Goal: Navigation & Orientation: Find specific page/section

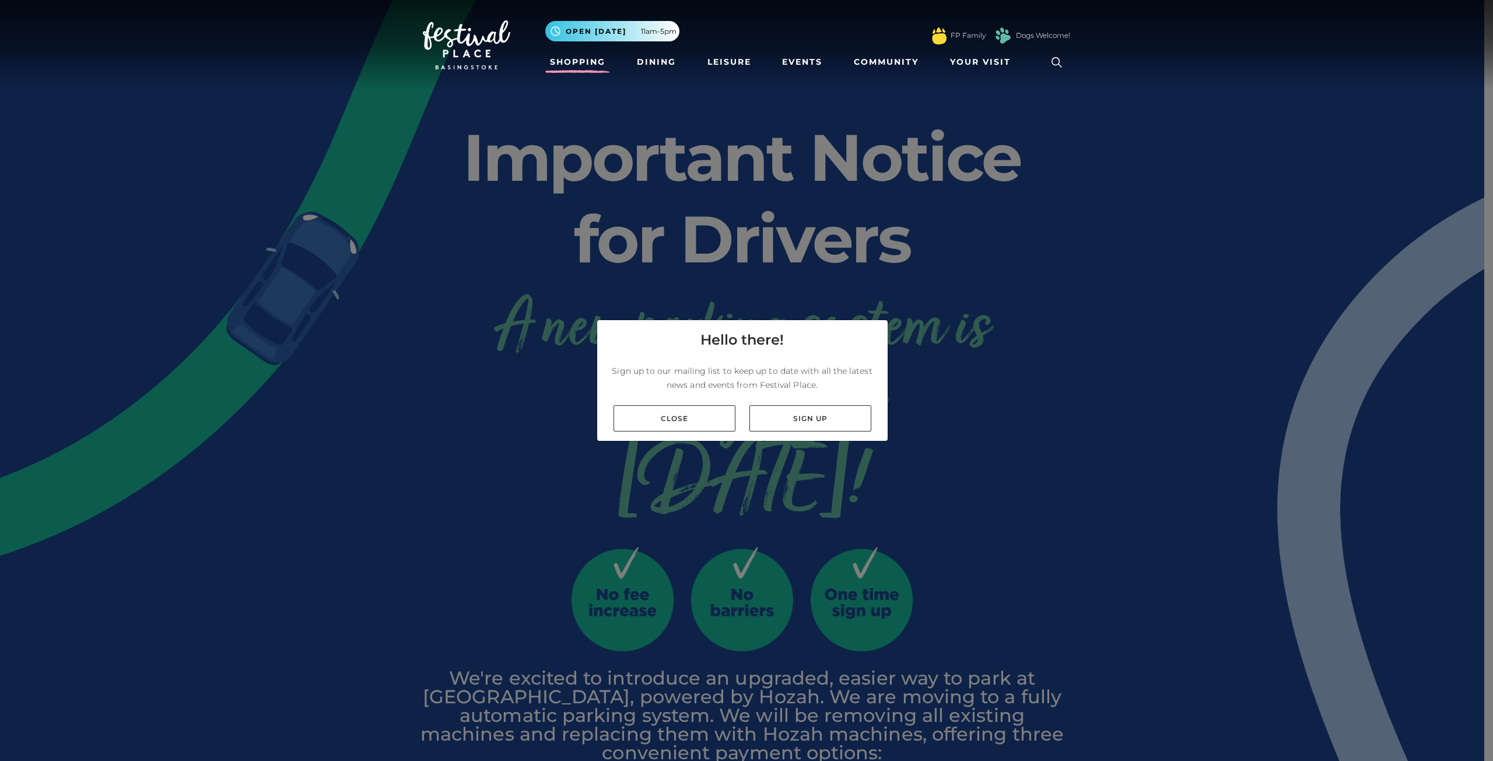
click at [583, 62] on link "Shopping" at bounding box center [577, 62] width 65 height 22
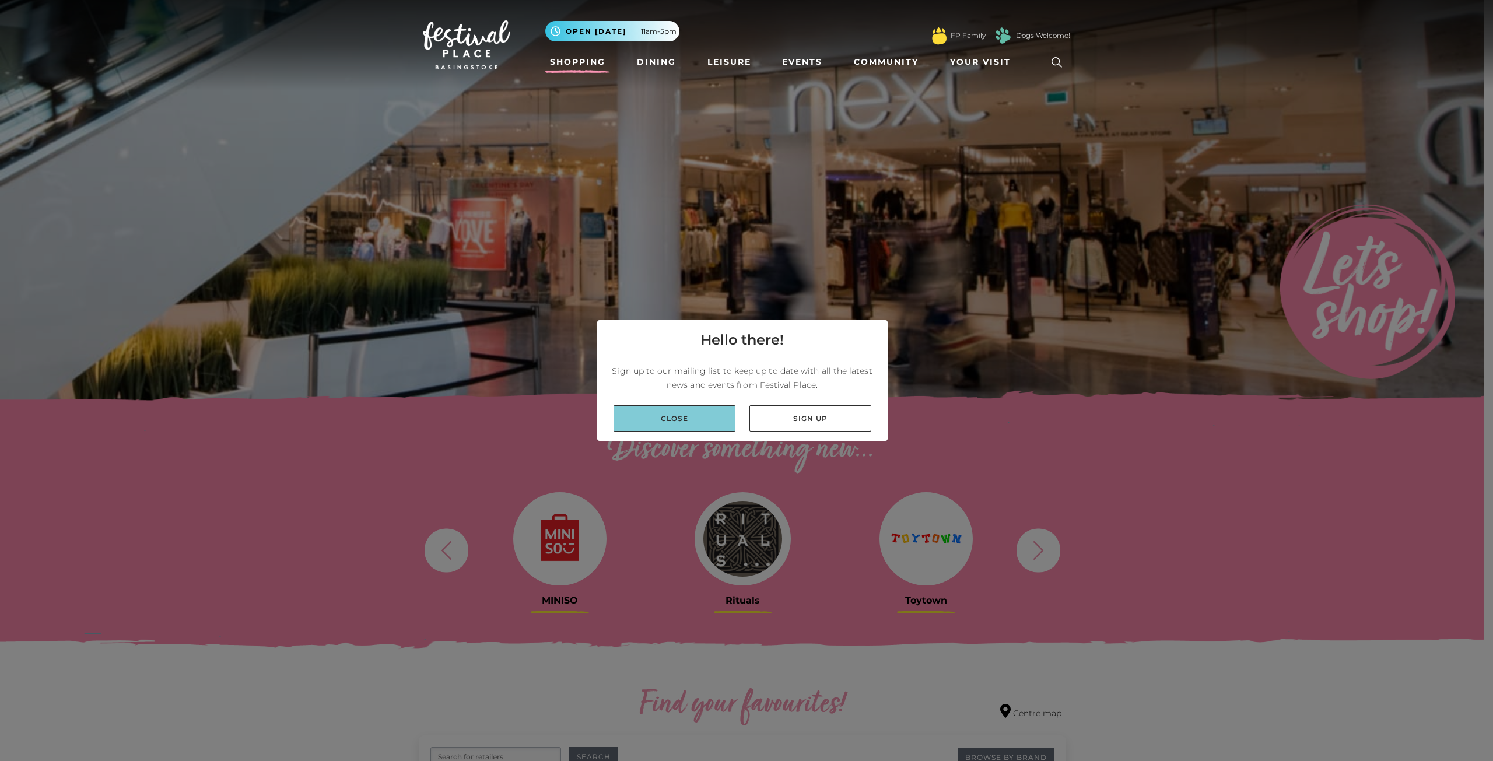
click at [703, 412] on link "Close" at bounding box center [675, 418] width 122 height 26
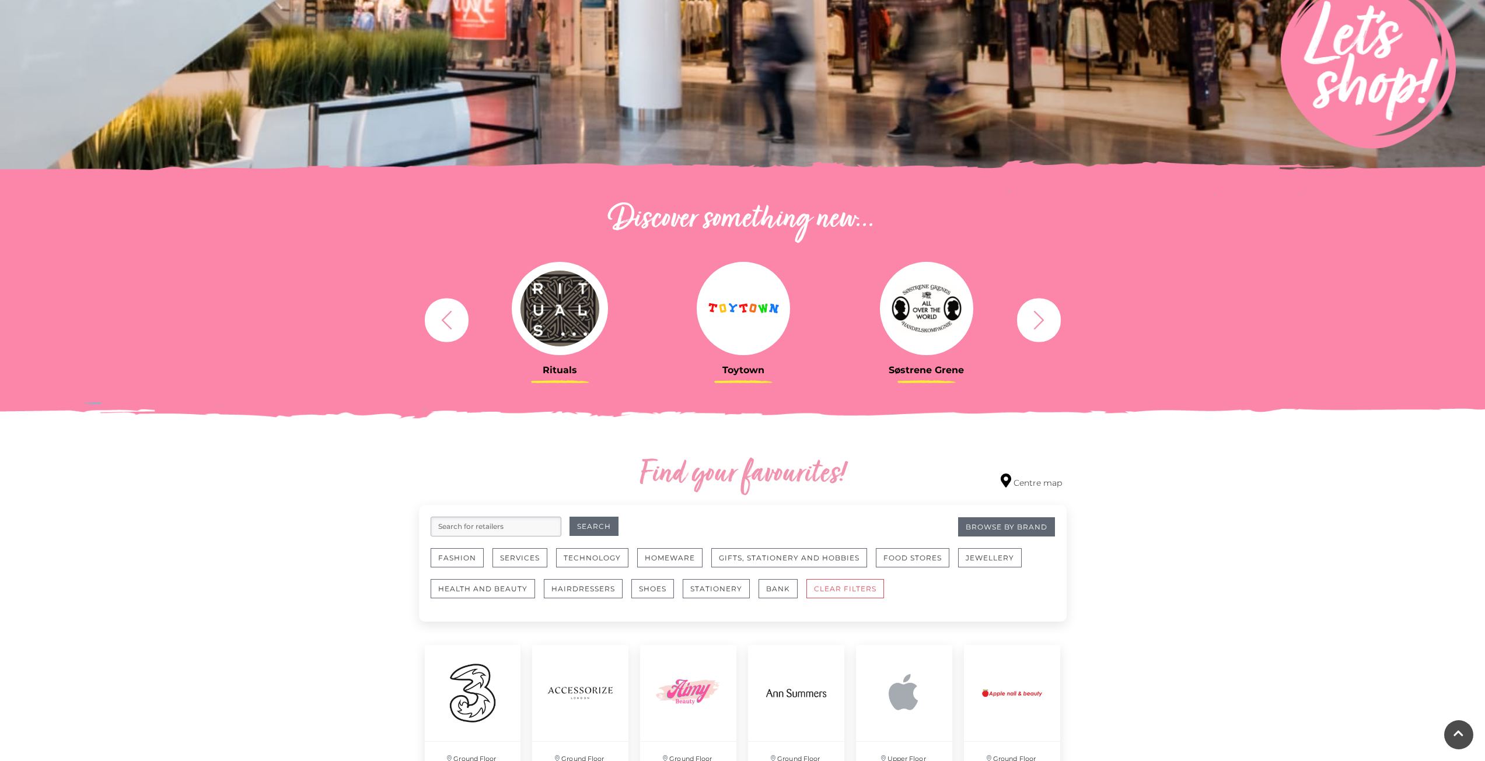
scroll to position [233, 0]
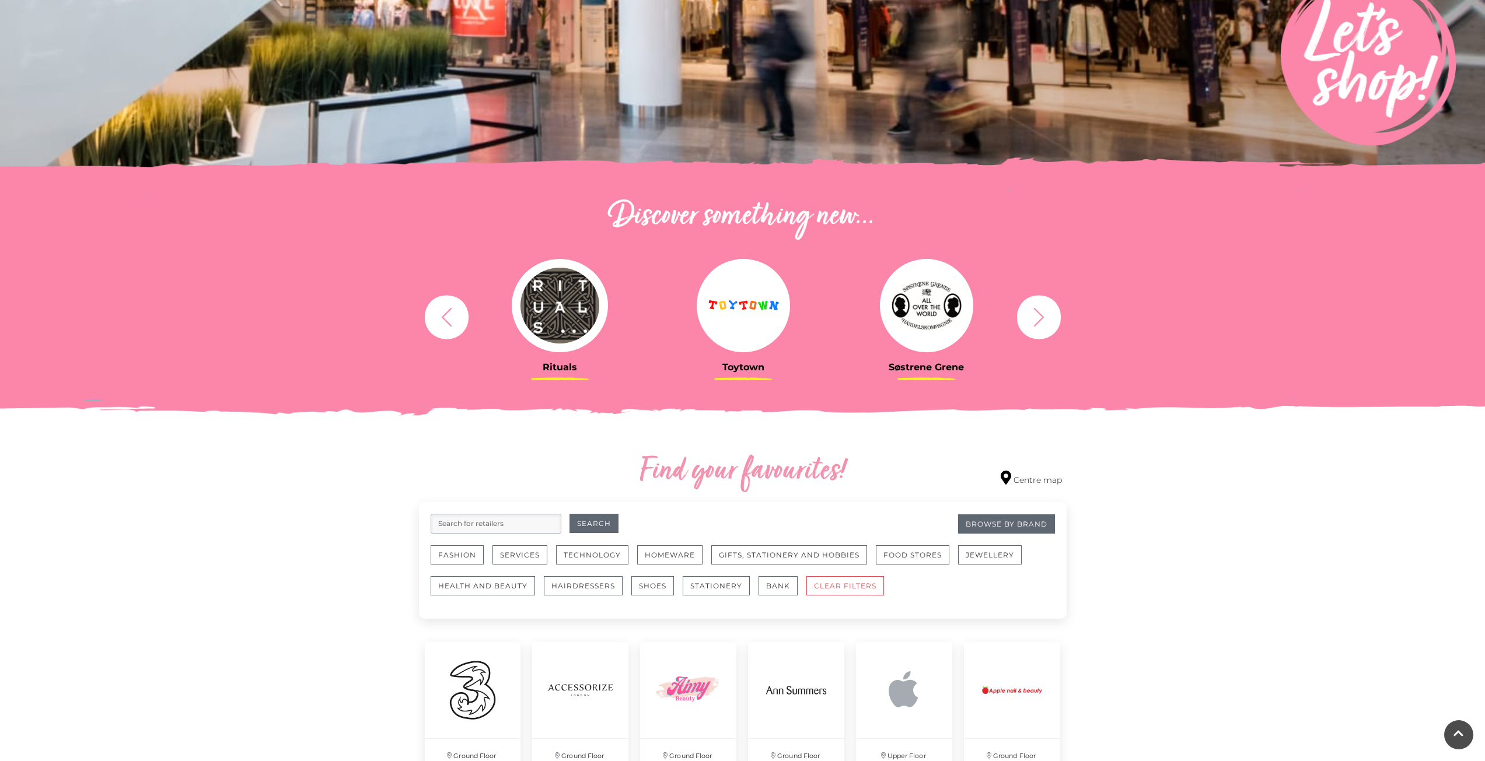
click at [453, 311] on icon "button" at bounding box center [447, 317] width 22 height 22
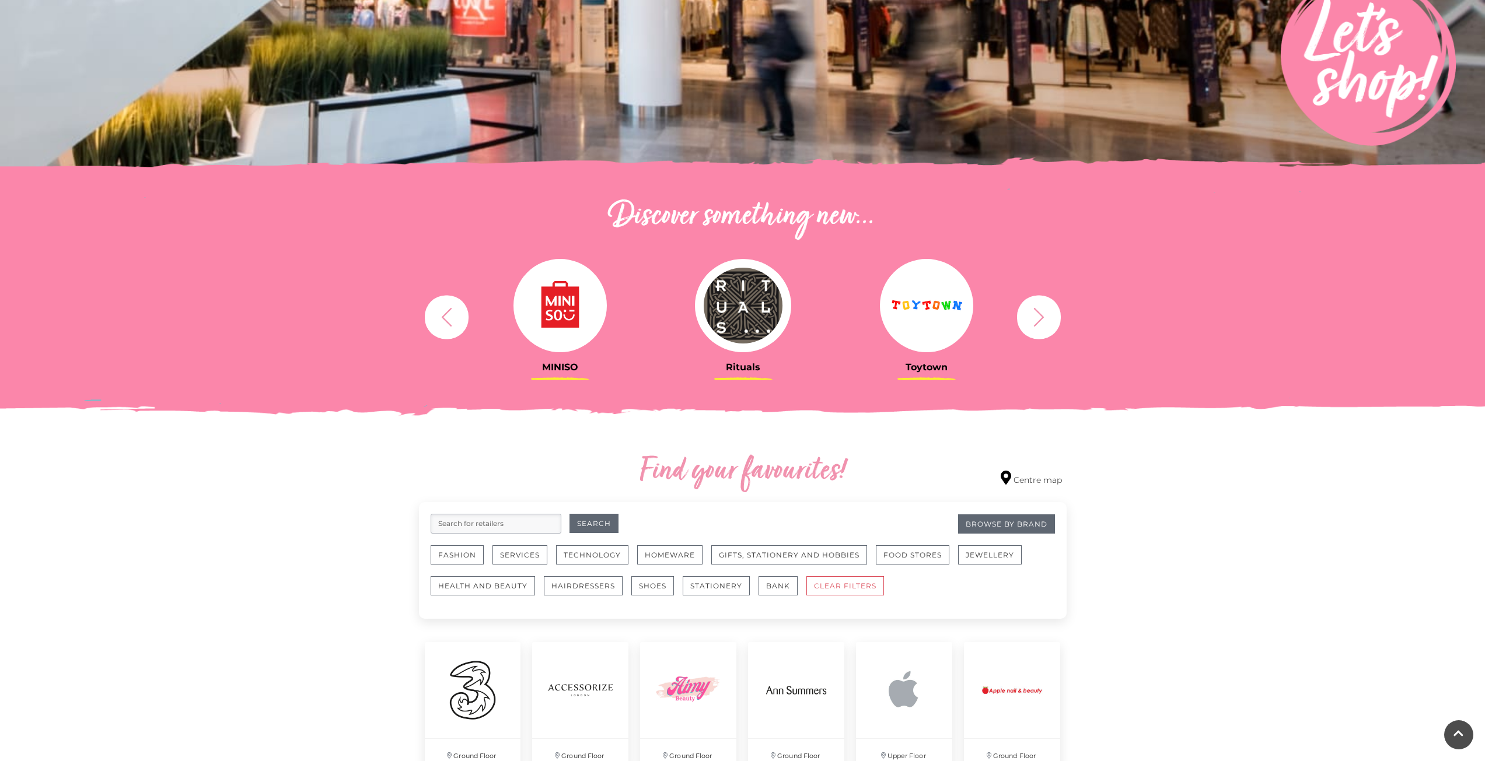
click at [1041, 321] on icon "button" at bounding box center [1039, 317] width 22 height 22
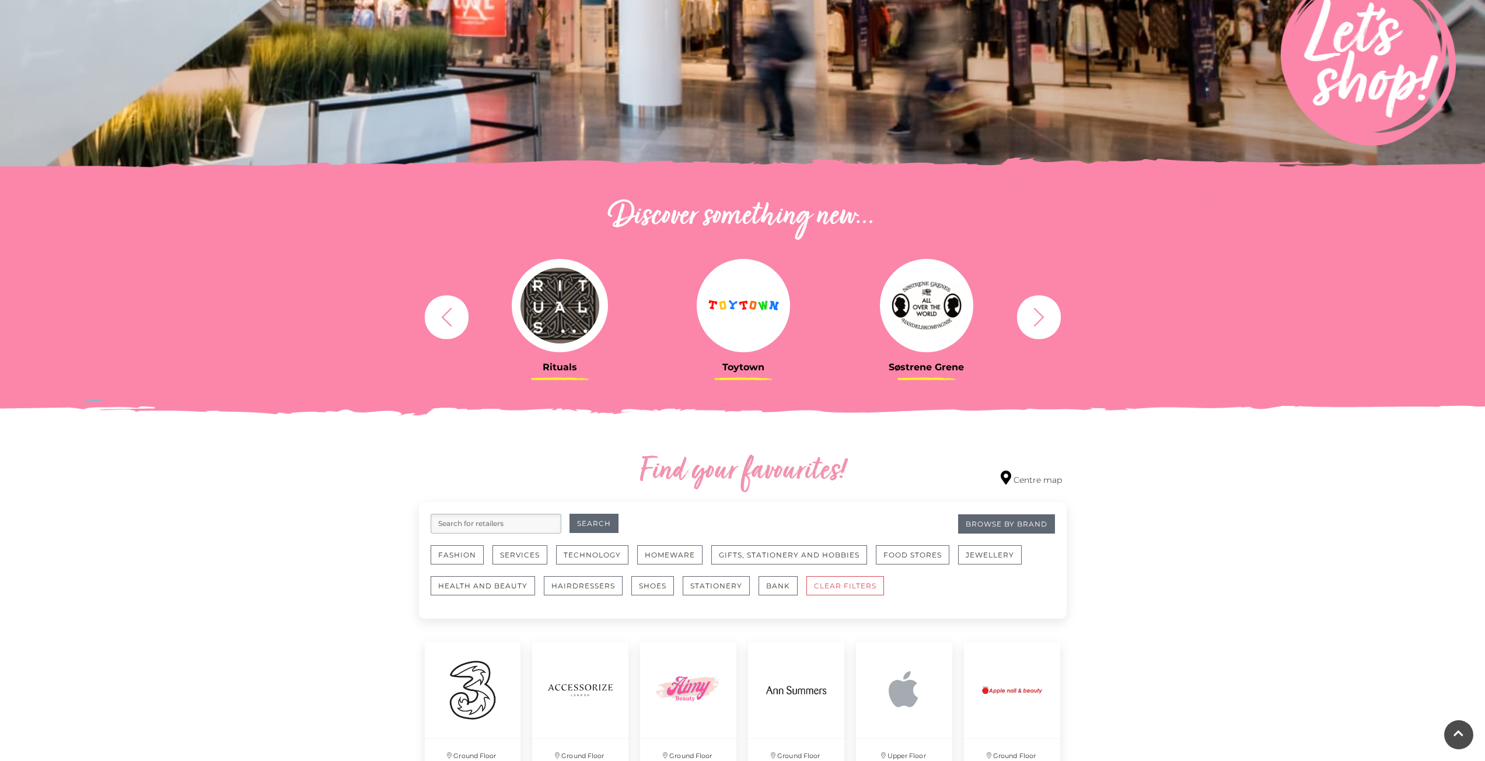
click at [1041, 318] on icon "button" at bounding box center [1039, 317] width 22 height 22
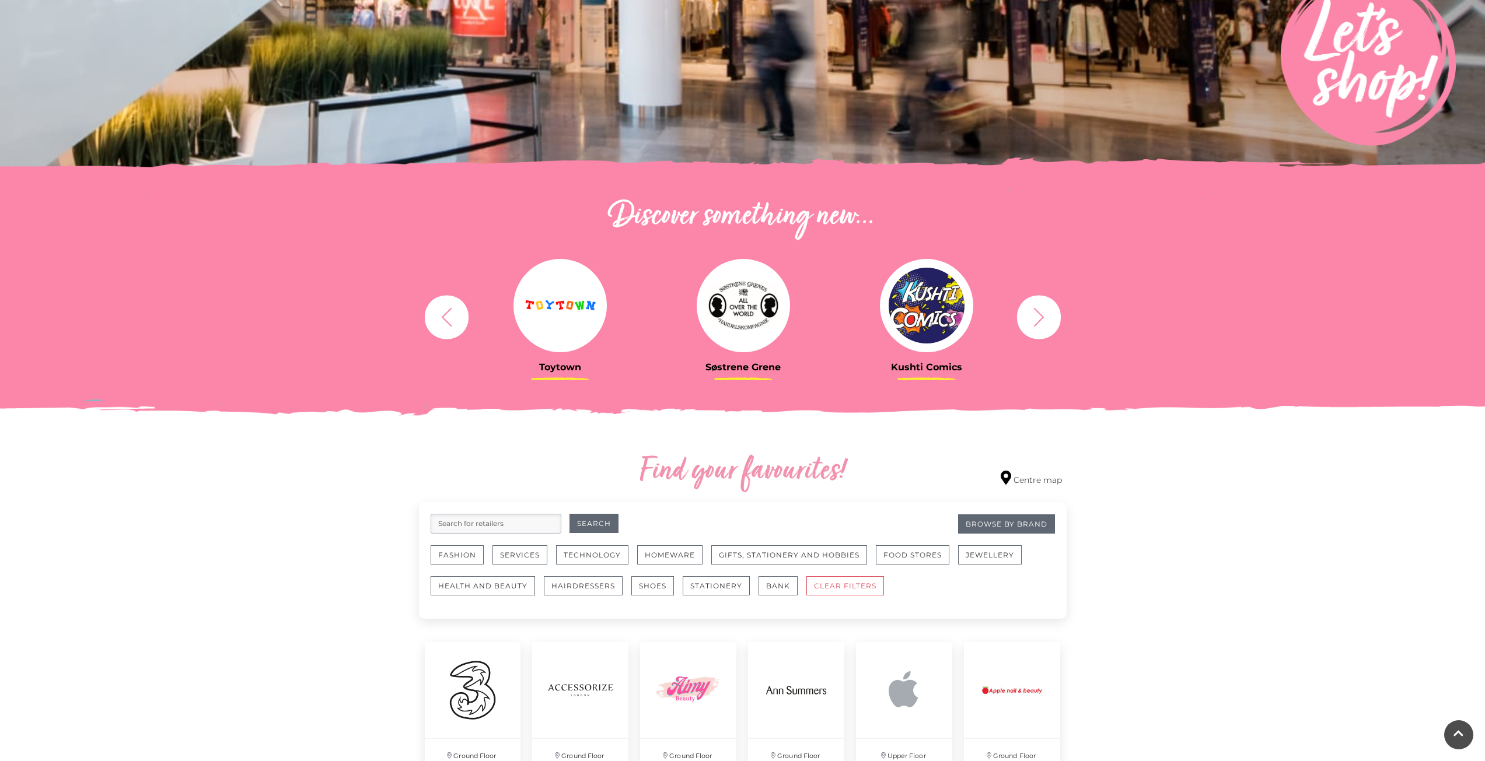
click at [1041, 318] on icon "button" at bounding box center [1039, 317] width 22 height 22
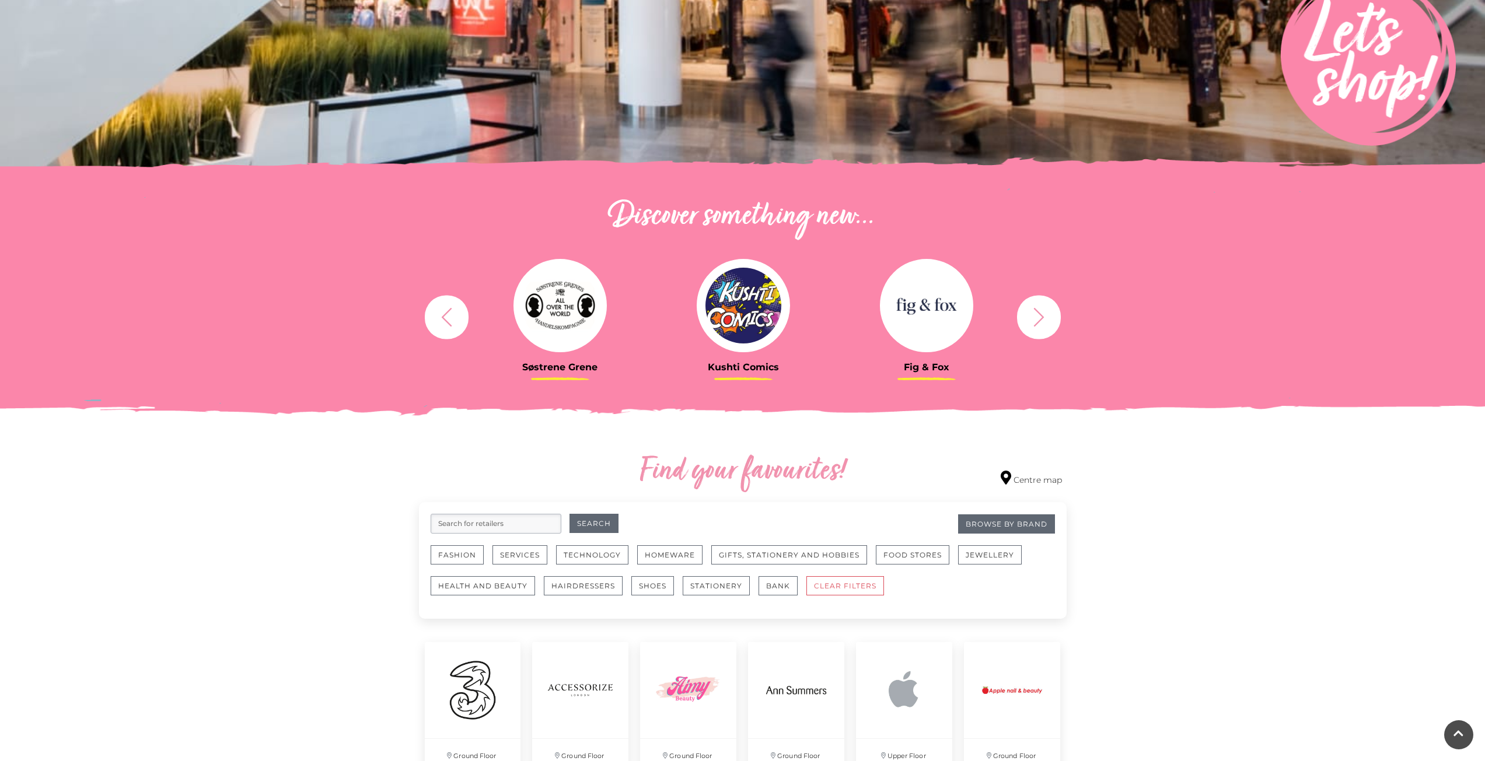
click at [1036, 314] on icon "button" at bounding box center [1039, 317] width 22 height 22
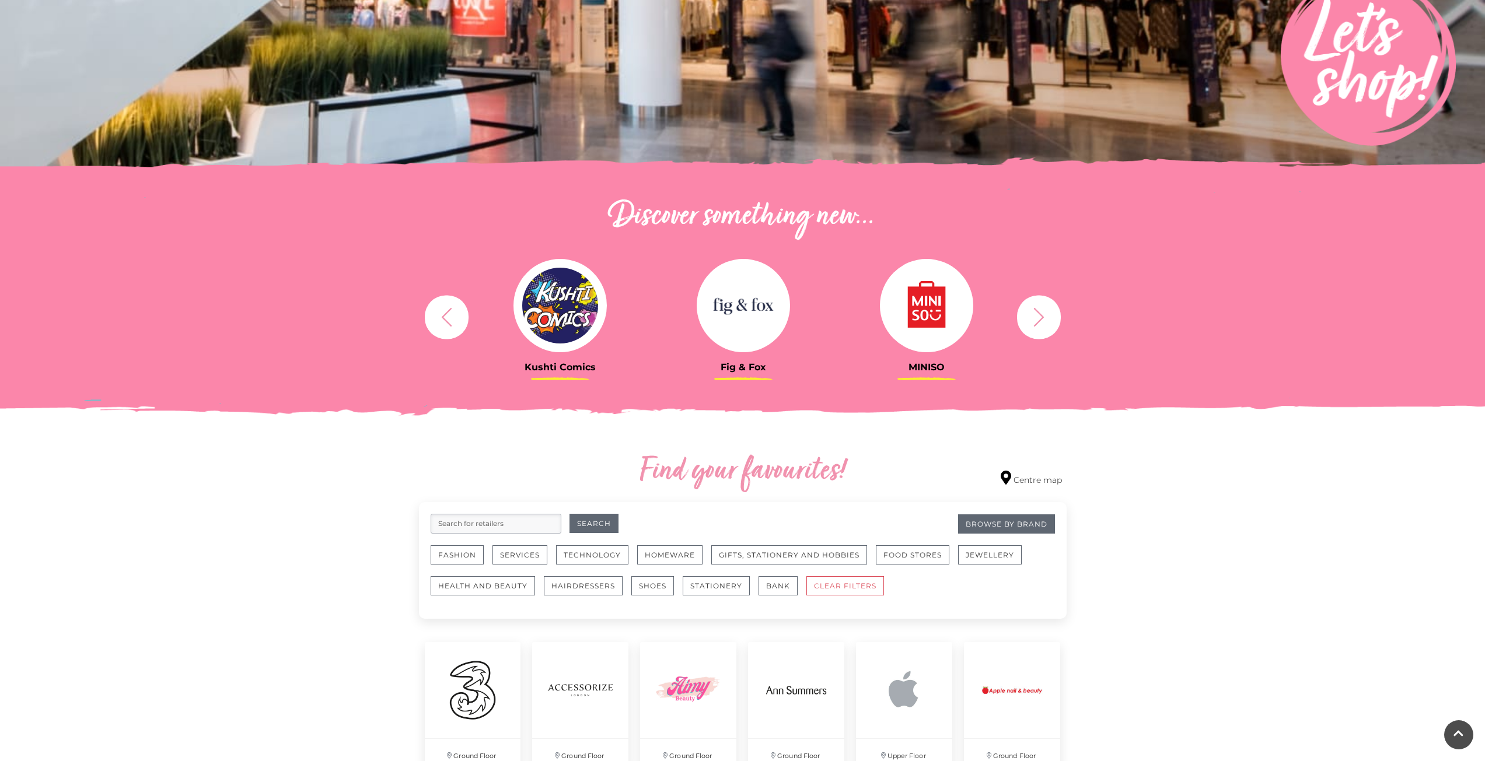
click at [1036, 314] on icon "button" at bounding box center [1039, 317] width 22 height 22
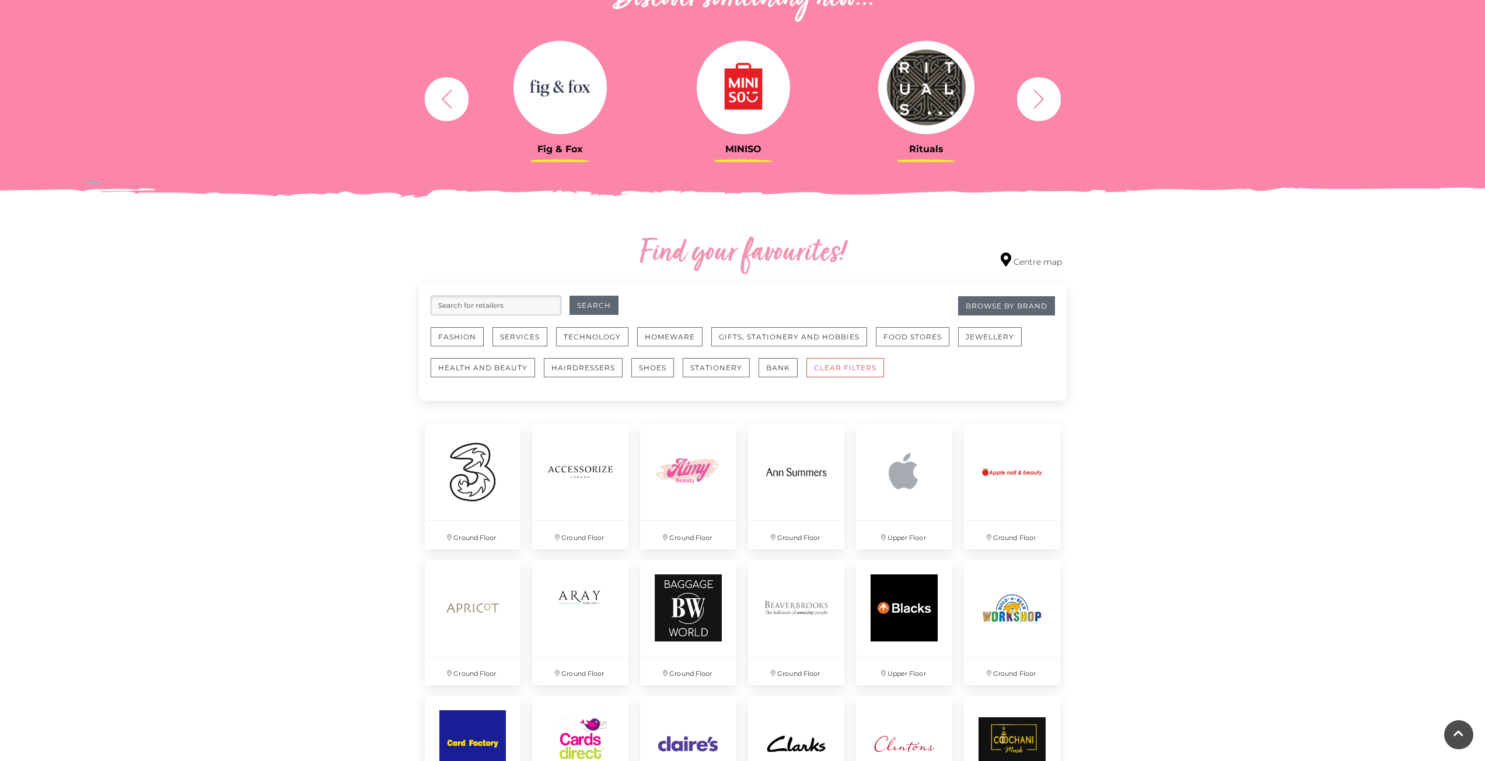
scroll to position [467, 0]
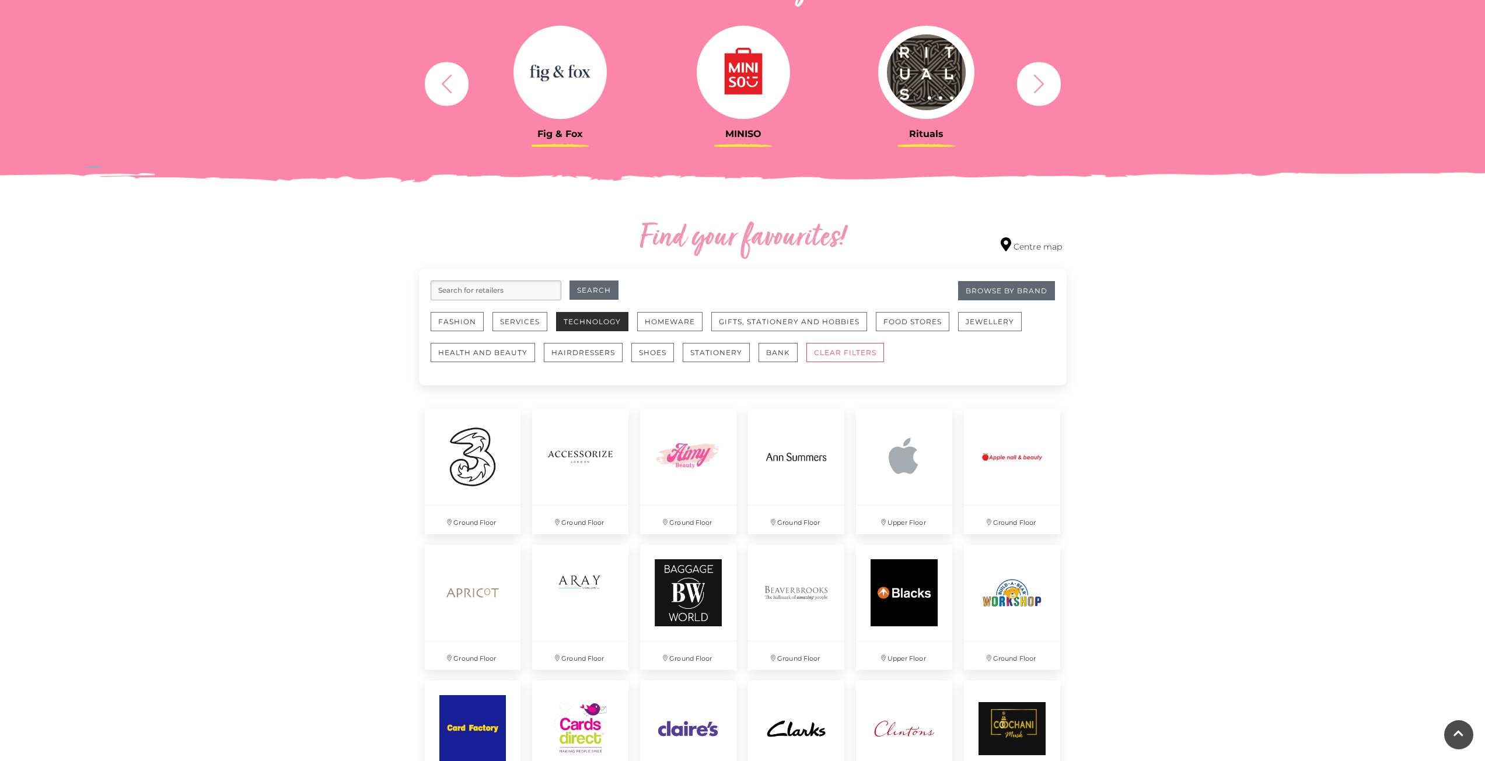
click at [576, 325] on button "Technology" at bounding box center [592, 321] width 72 height 19
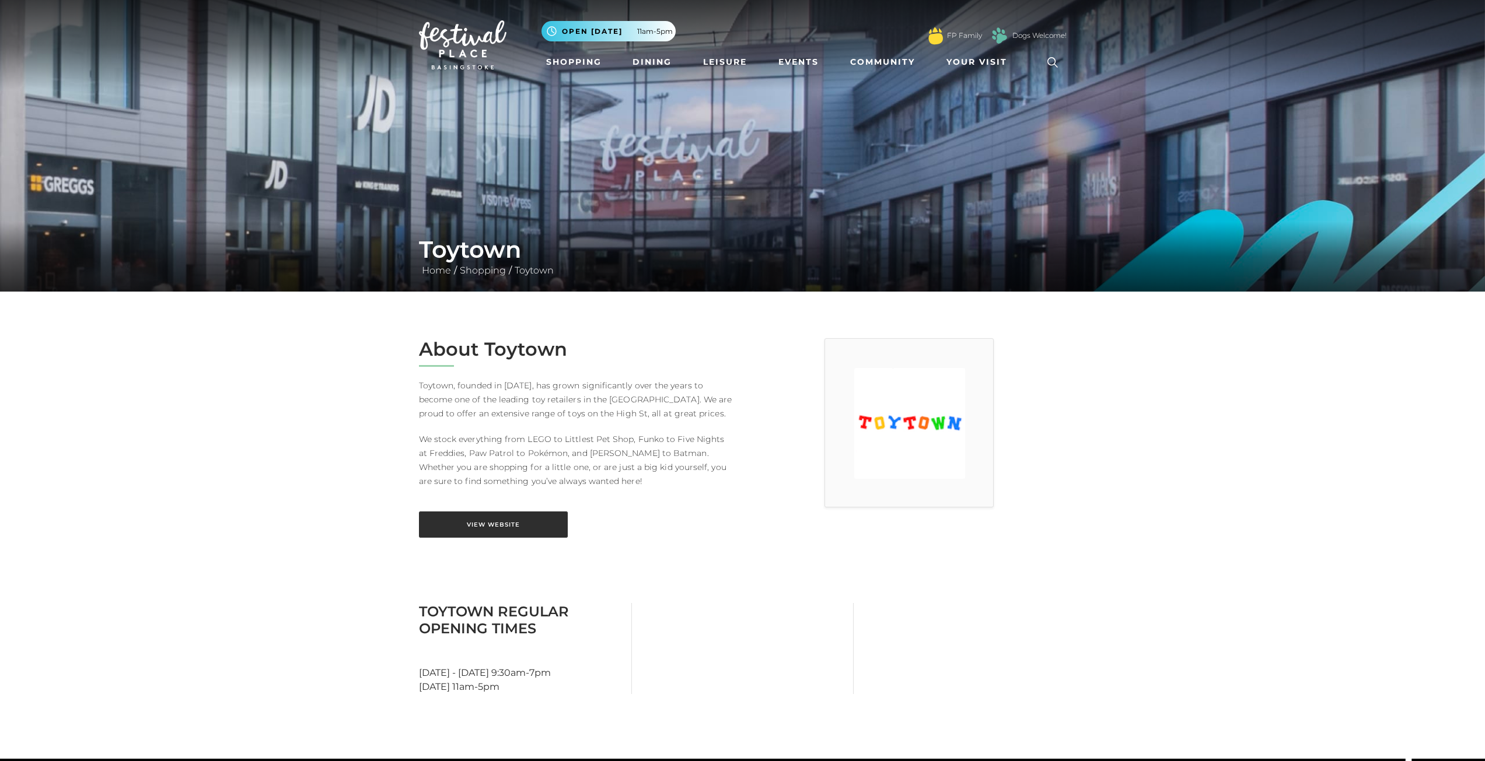
click at [536, 513] on link "View Website" at bounding box center [493, 525] width 149 height 26
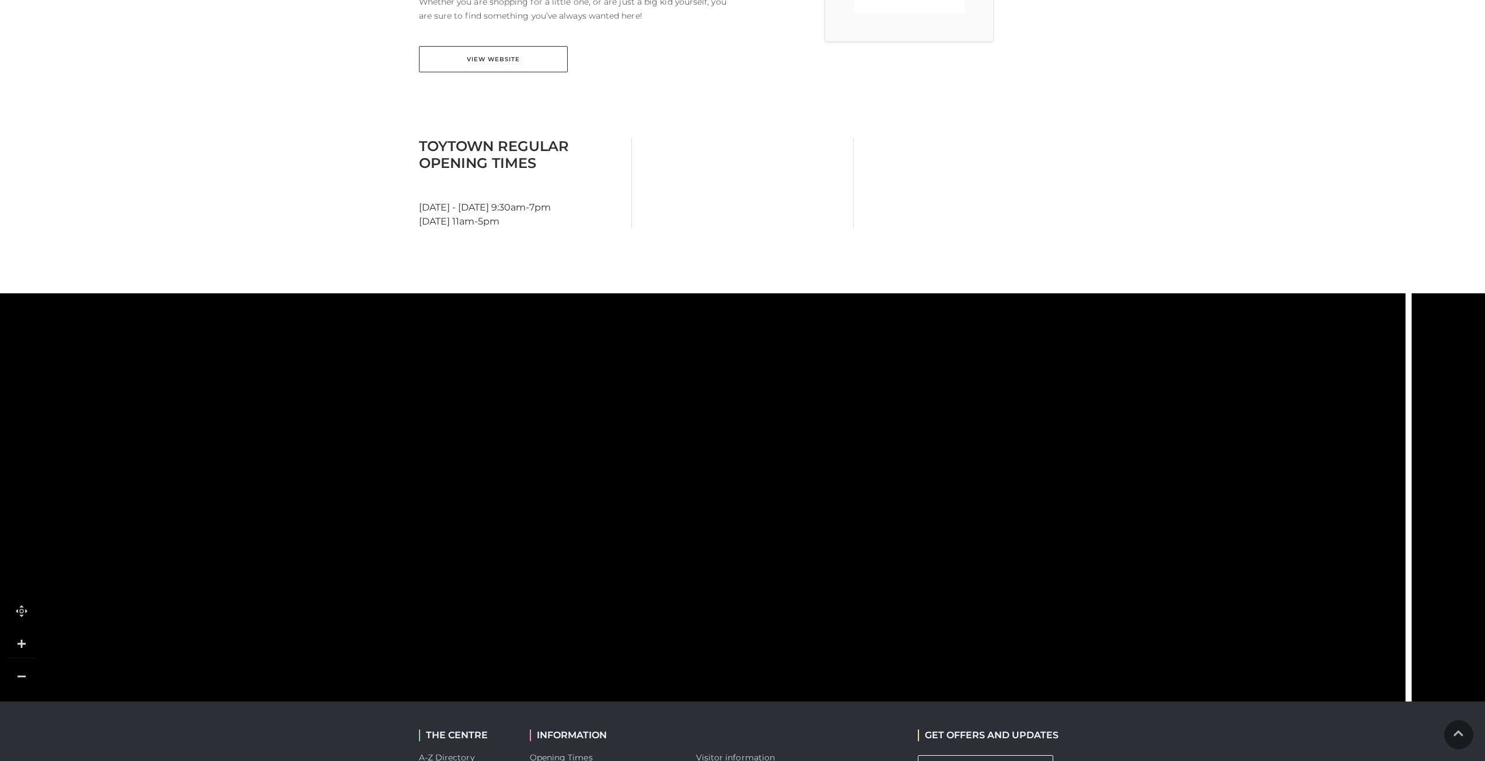
scroll to position [583, 0]
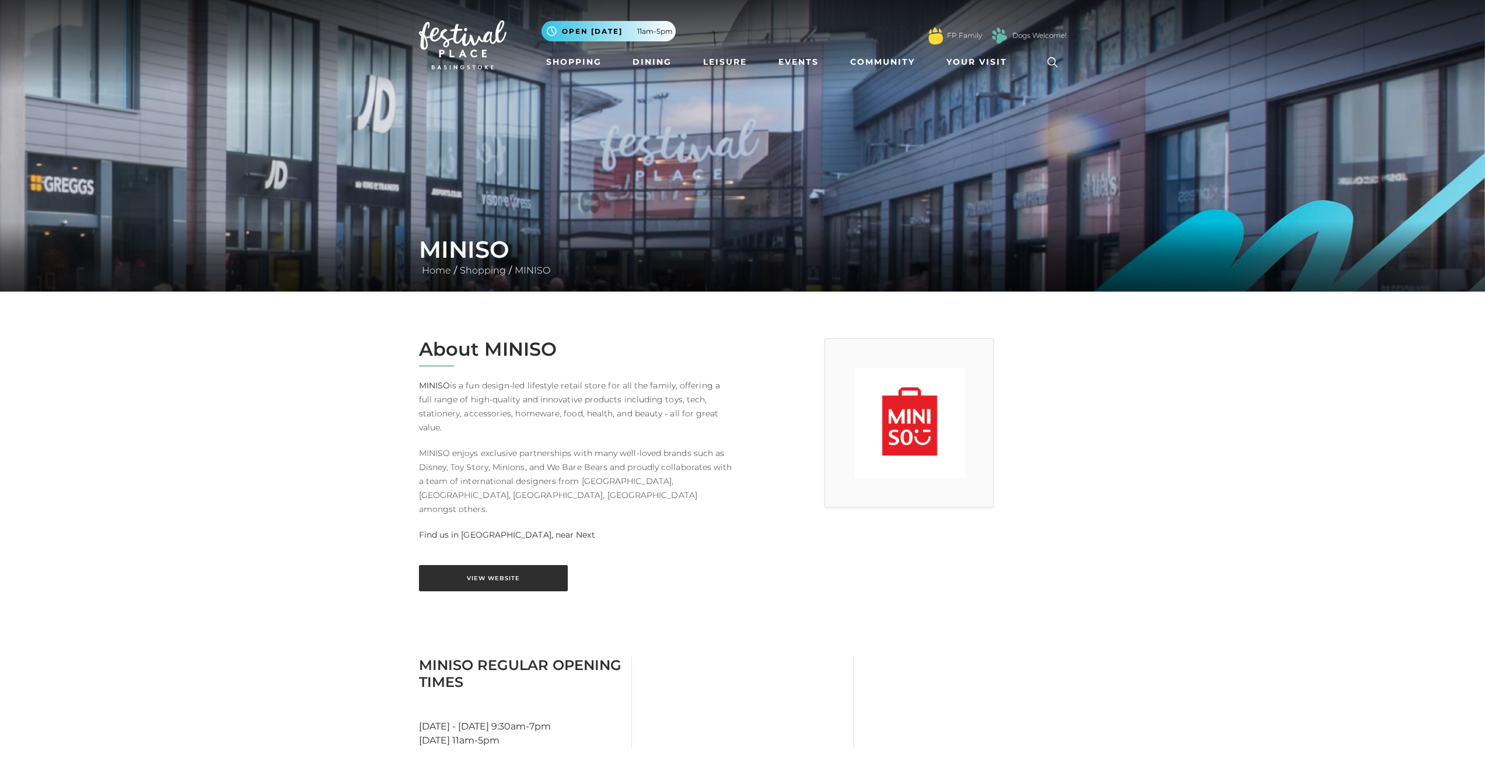
click at [524, 565] on link "View Website" at bounding box center [493, 578] width 149 height 26
